Goal: Task Accomplishment & Management: Manage account settings

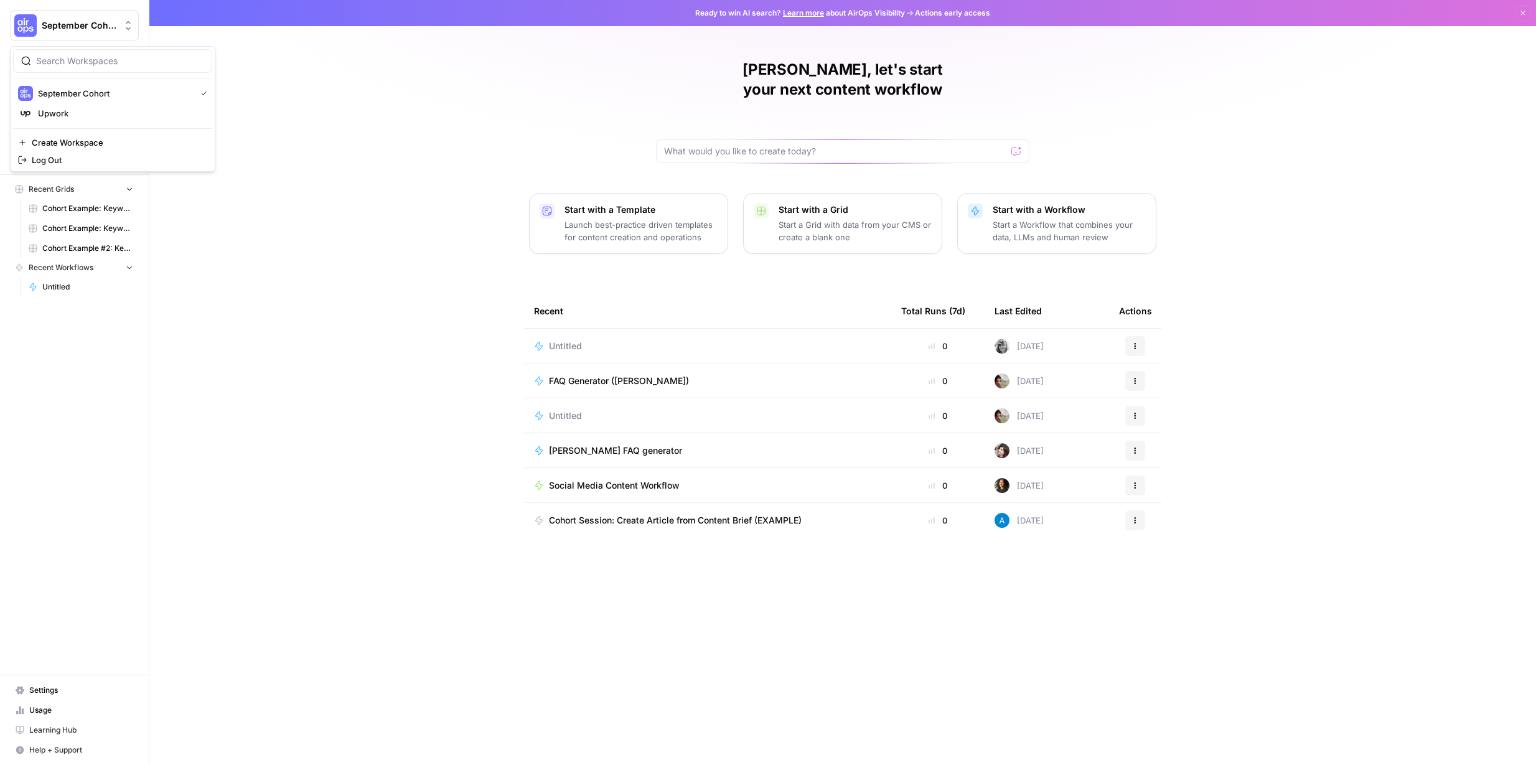
click at [119, 20] on div "September Cohort" at bounding box center [88, 25] width 93 height 12
click at [106, 110] on span "Upwork" at bounding box center [120, 113] width 164 height 12
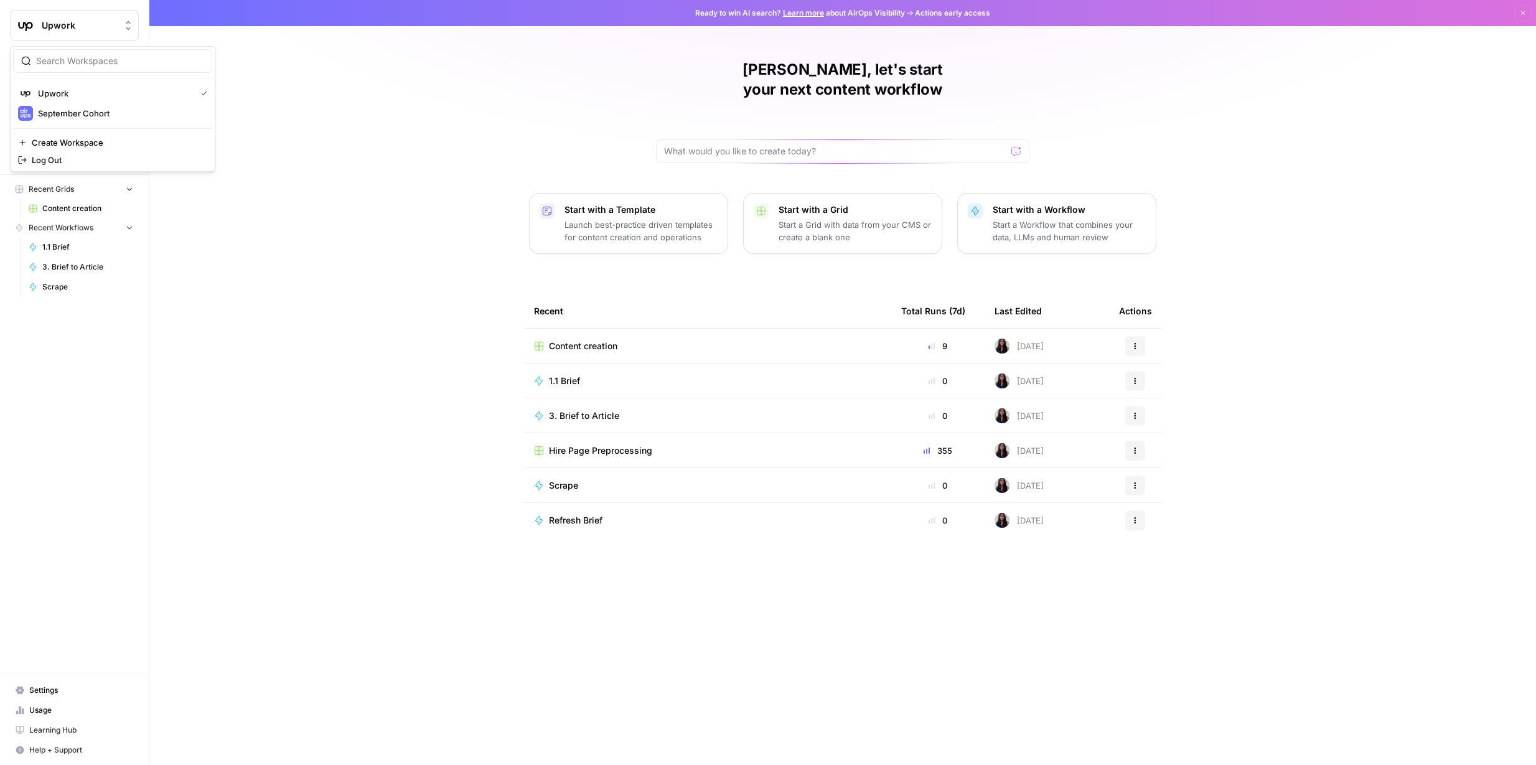
click at [100, 23] on span "Upwork" at bounding box center [79, 25] width 75 height 12
click at [96, 108] on span "September Cohort" at bounding box center [120, 113] width 164 height 12
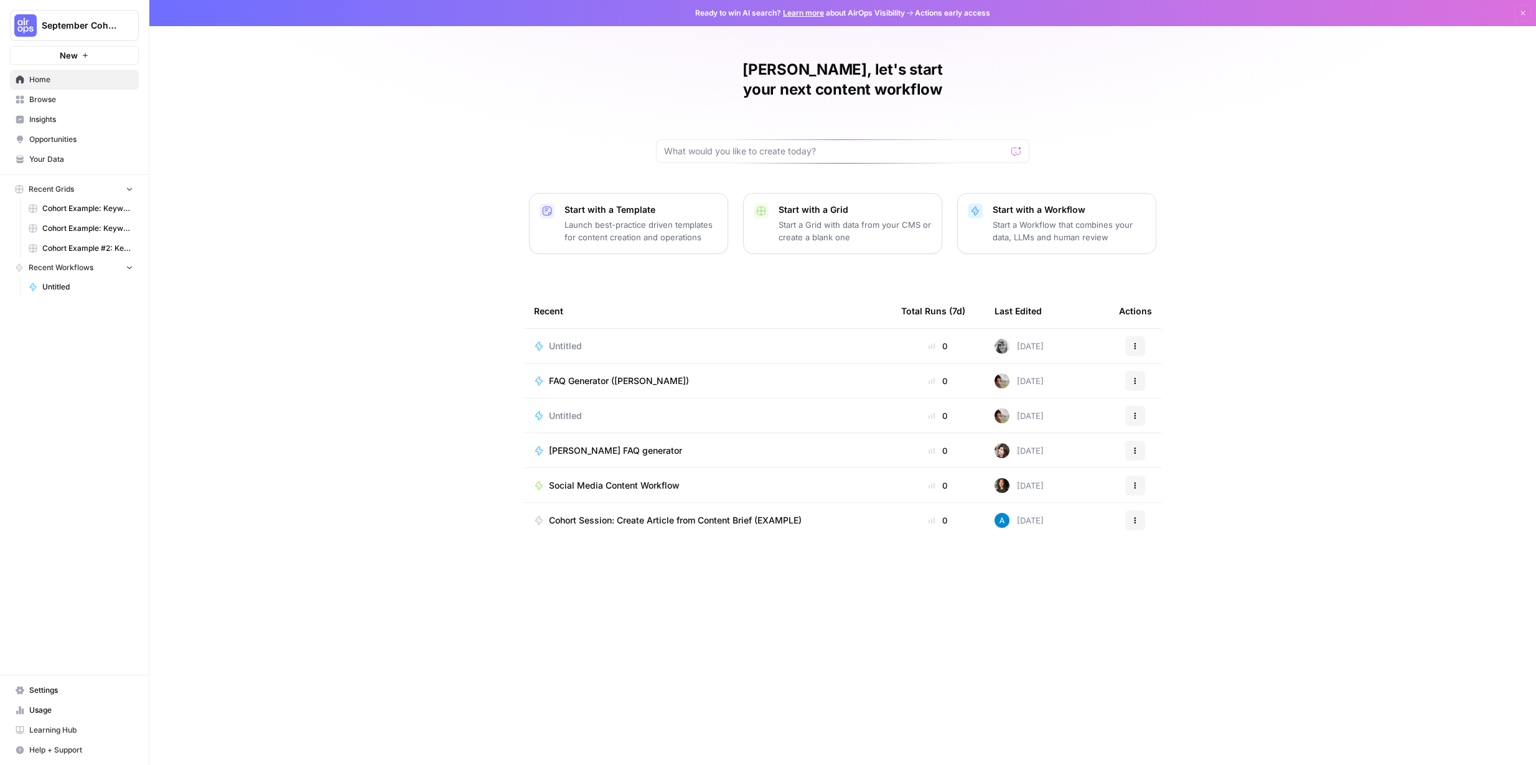
click at [566, 340] on span "Untitled" at bounding box center [565, 346] width 33 height 12
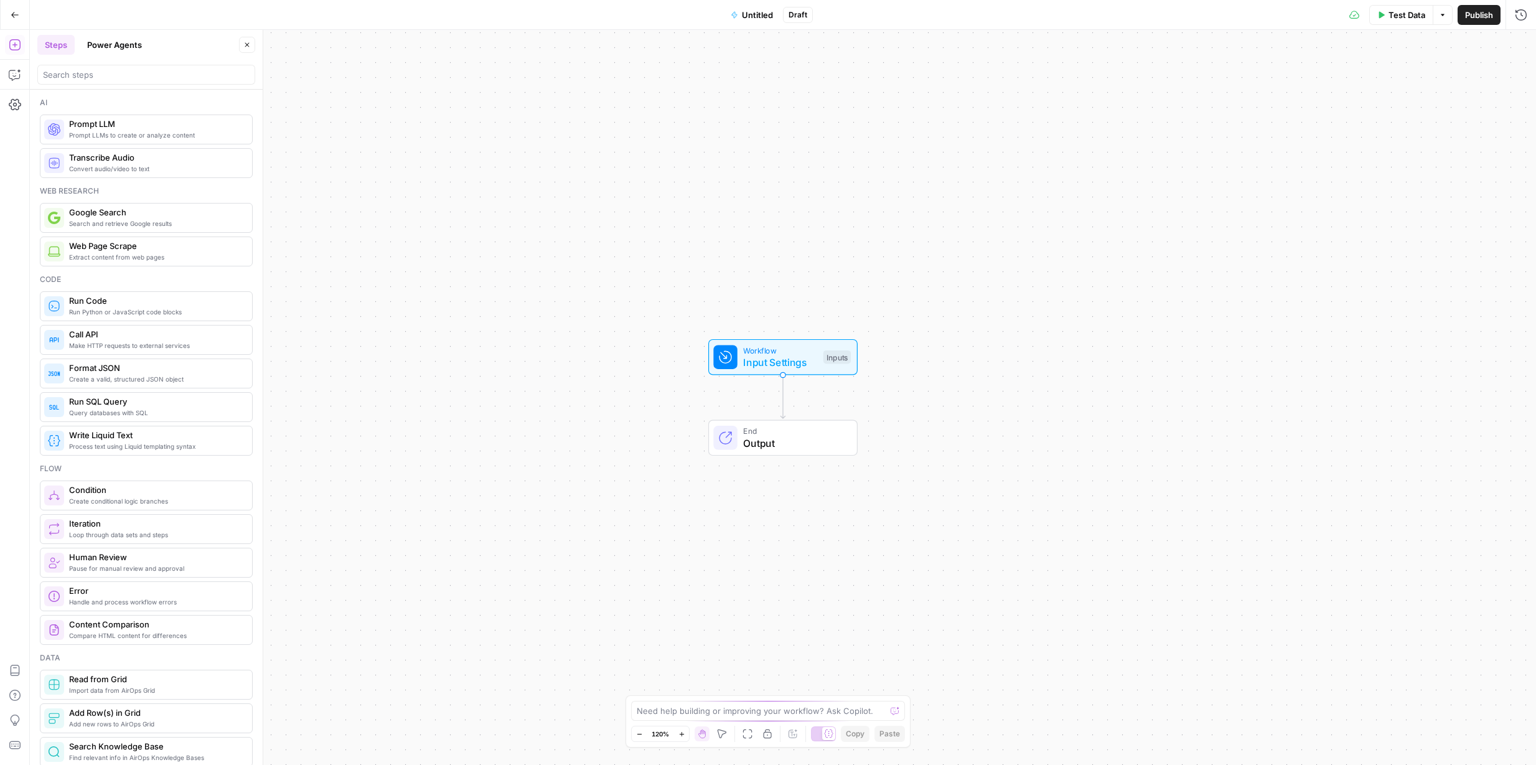
click at [13, 17] on icon "button" at bounding box center [15, 15] width 9 height 9
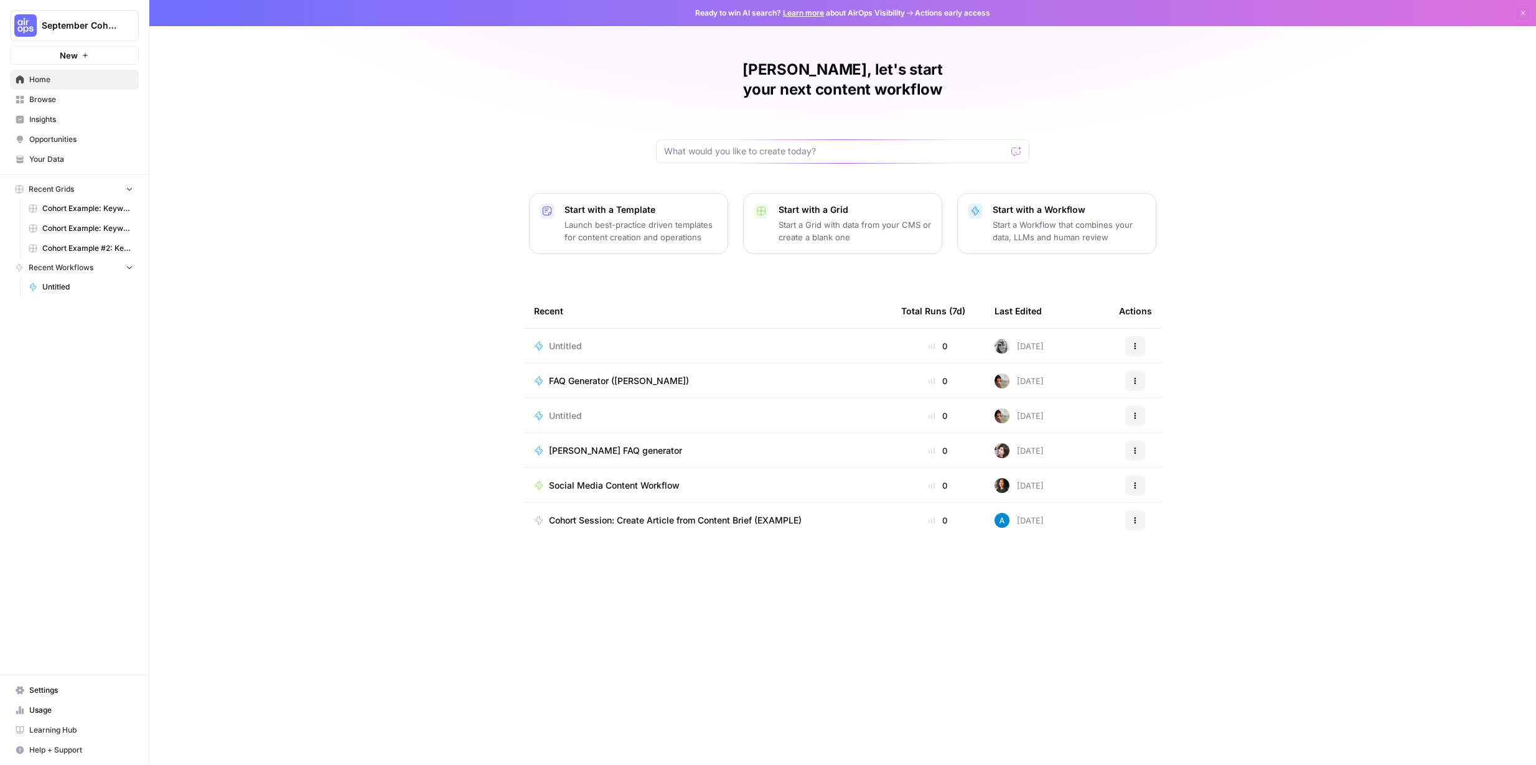
click at [1133, 342] on icon "button" at bounding box center [1135, 345] width 7 height 7
click at [1202, 383] on span "Delete" at bounding box center [1200, 383] width 100 height 12
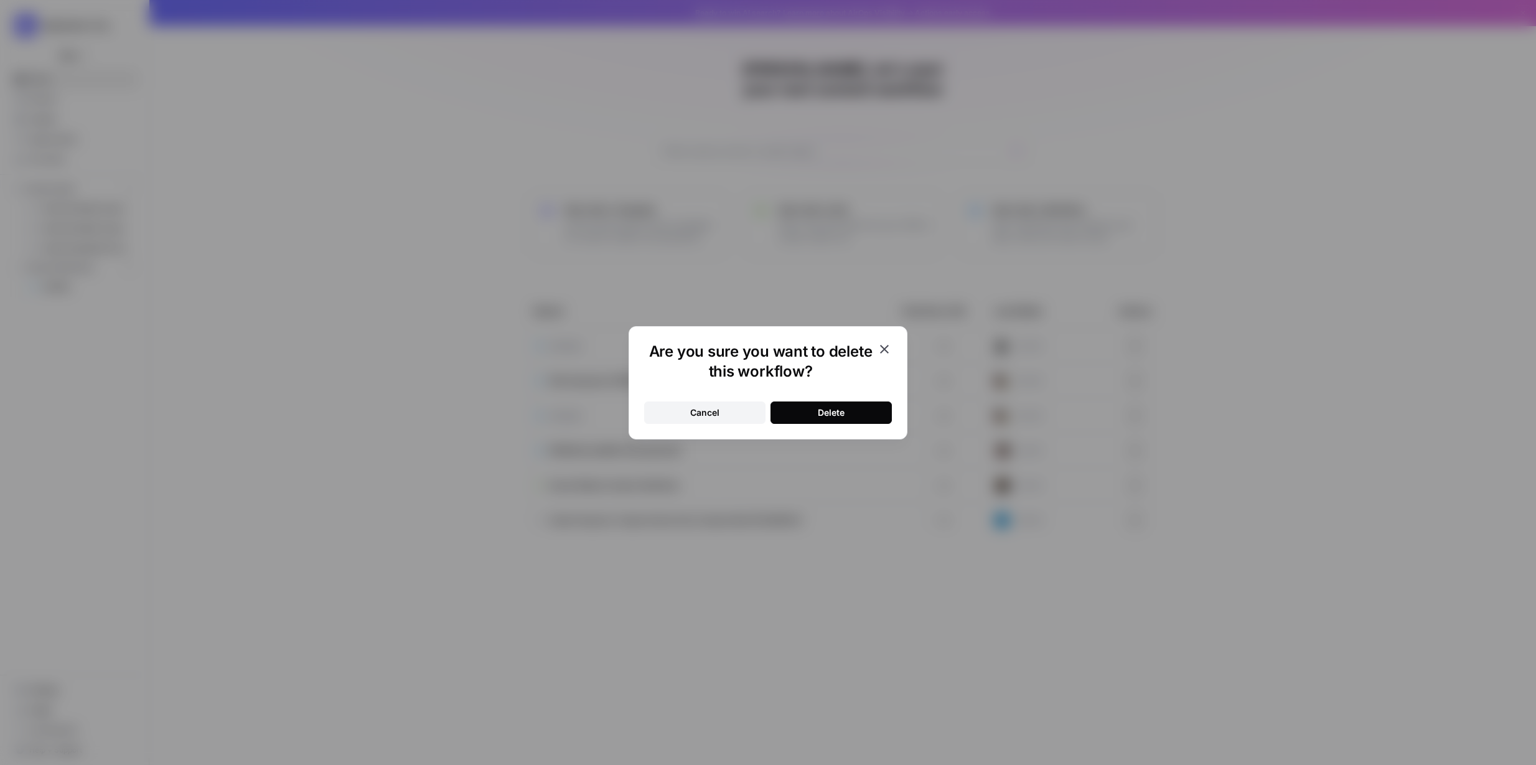
click at [835, 413] on div "Delete" at bounding box center [831, 412] width 27 height 12
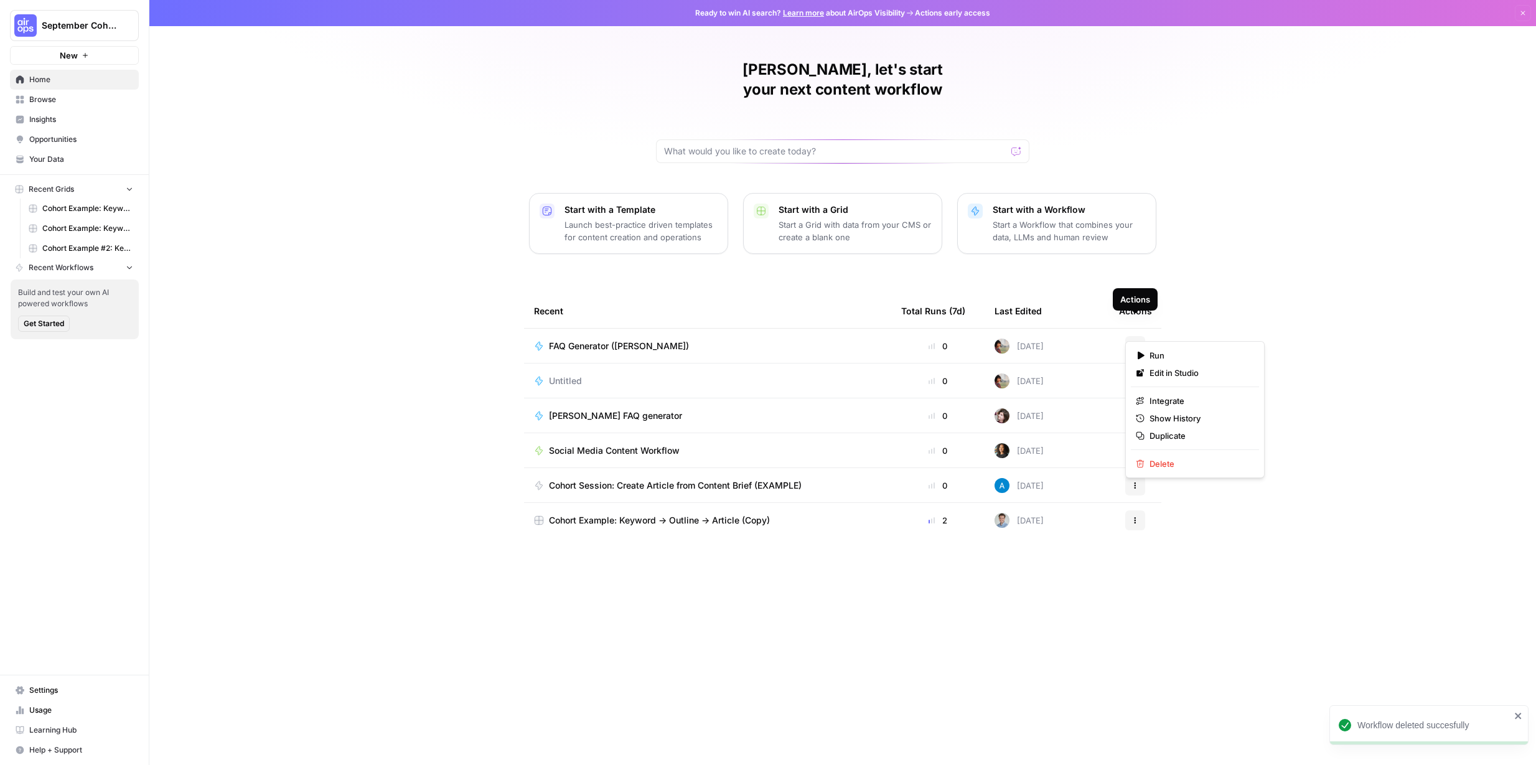
click at [1138, 342] on icon "button" at bounding box center [1135, 345] width 7 height 7
click at [1306, 244] on div "Anastasia, let's start your next content workflow Start with a Template Launch …" at bounding box center [842, 382] width 1387 height 765
